Goal: Transaction & Acquisition: Purchase product/service

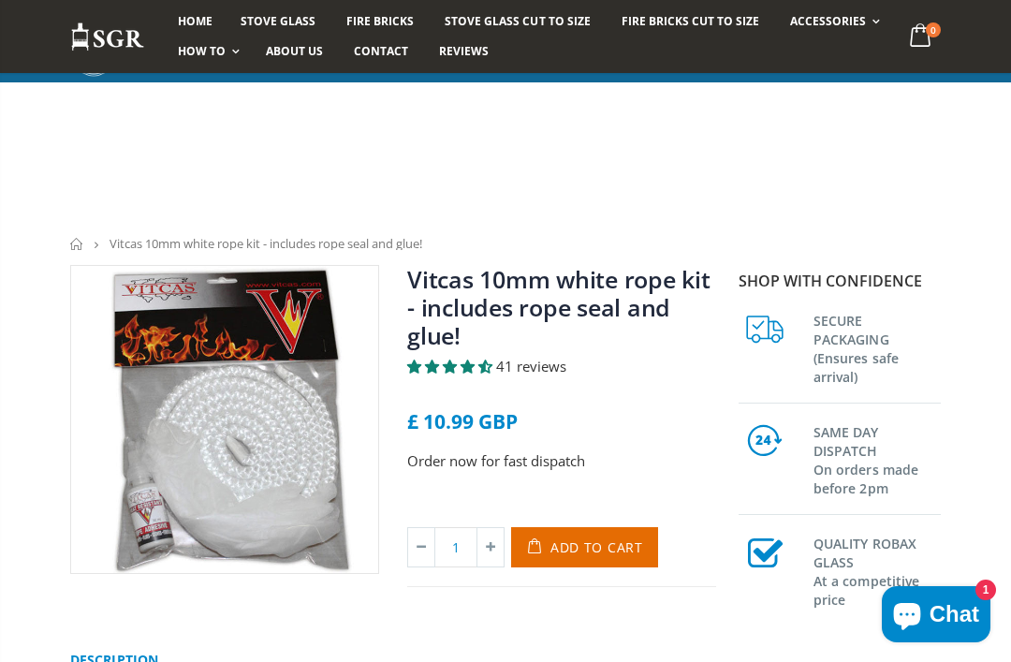
scroll to position [271, 0]
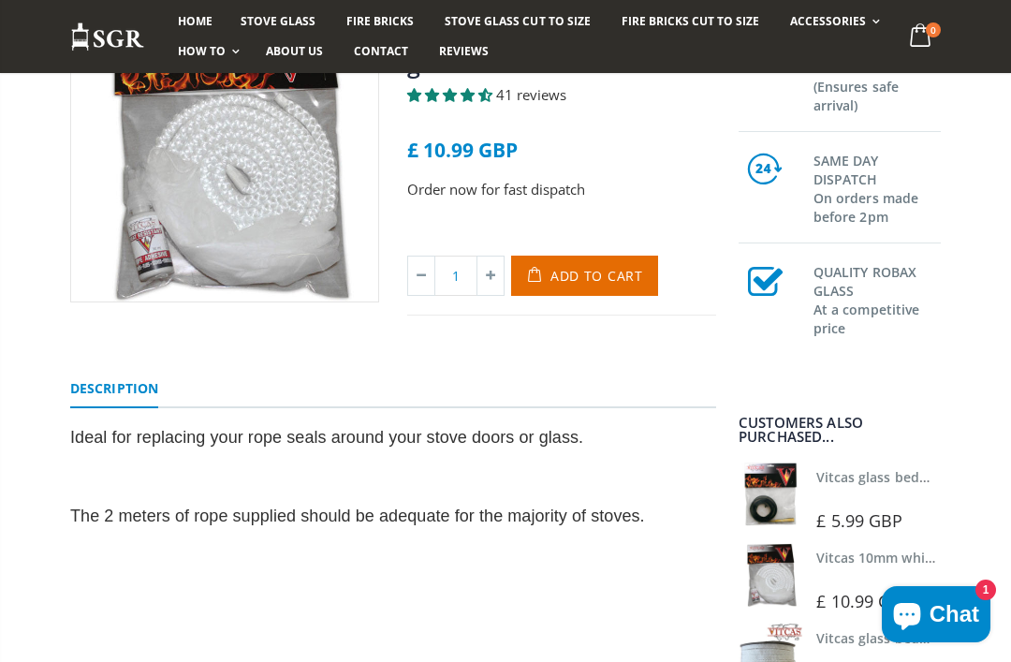
scroll to position [271, 0]
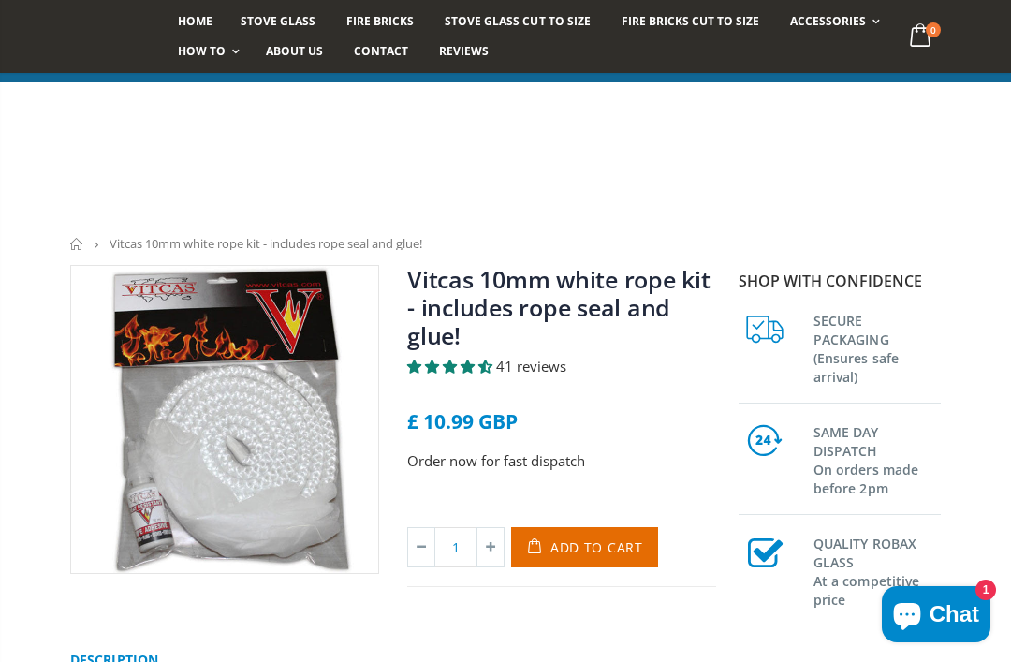
scroll to position [271, 0]
